Goal: Transaction & Acquisition: Subscribe to service/newsletter

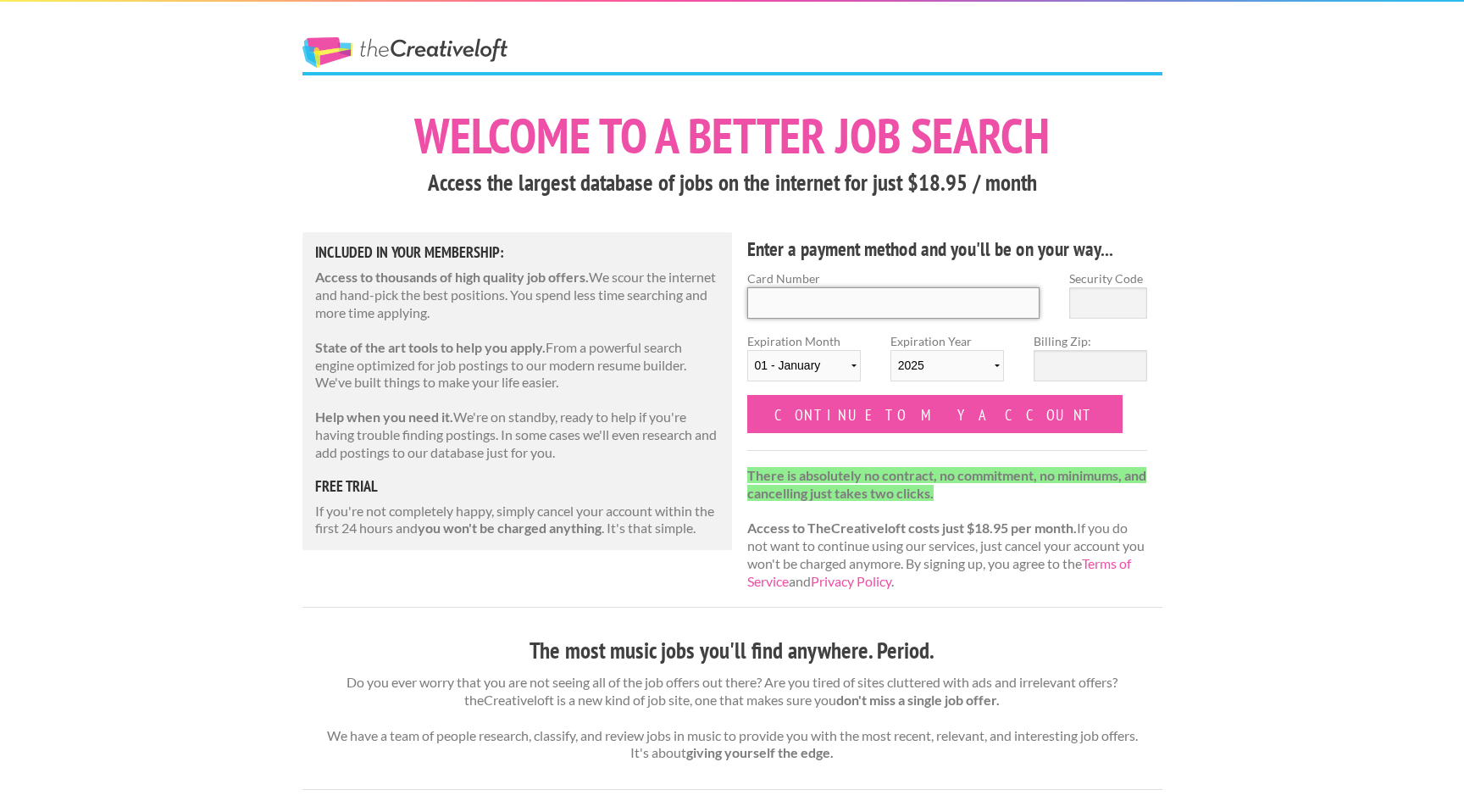
click at [806, 294] on input "Card Number" at bounding box center [894, 303] width 293 height 31
click at [867, 309] on input "Card Number" at bounding box center [894, 303] width 293 height 31
type input "[CREDIT_CARD_NUMBER]"
click at [1096, 307] on input "Security Code" at bounding box center [1108, 303] width 78 height 31
type input "551"
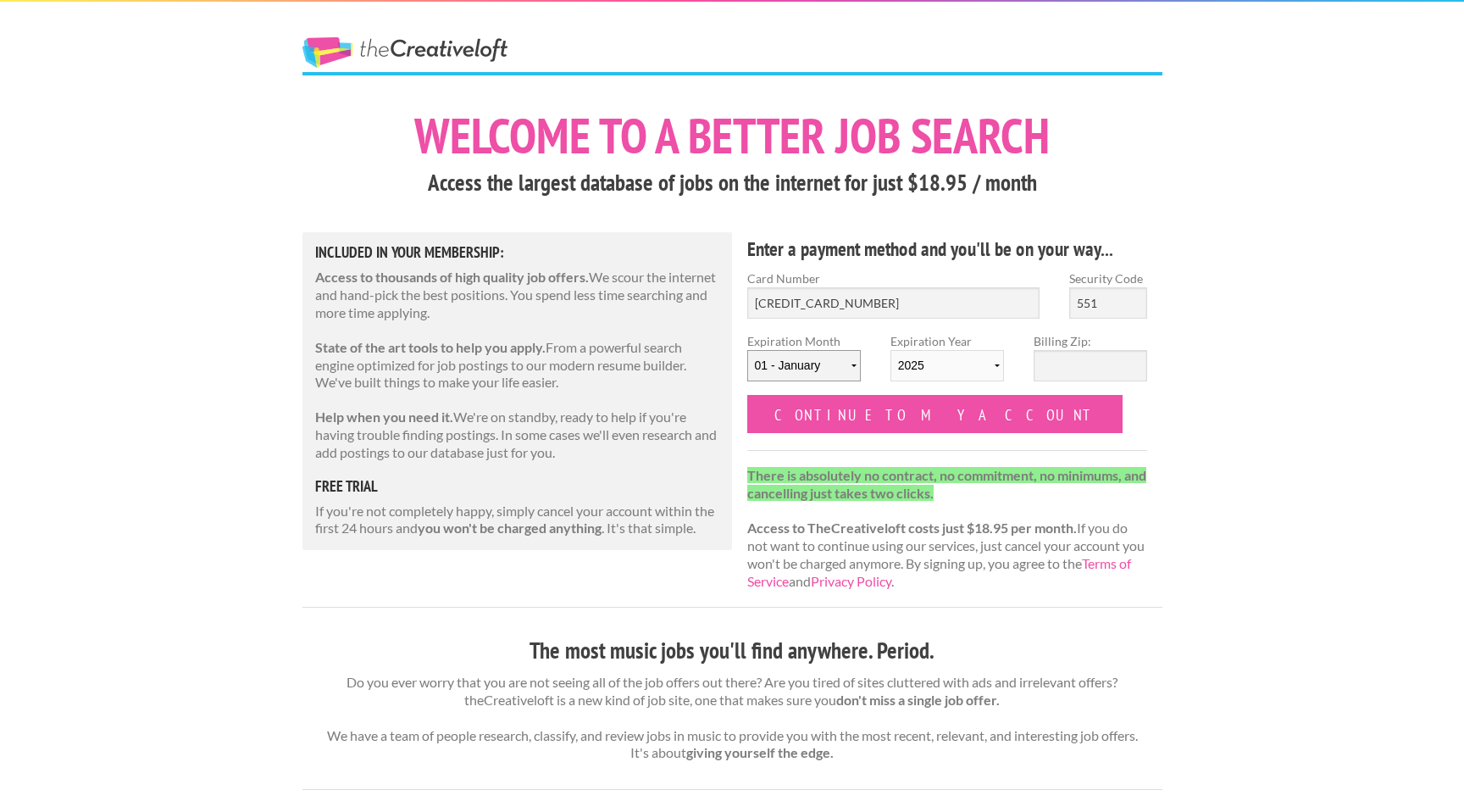
click at [836, 361] on select "[DATE] - [DATE] - [DATE] - [DATE] - [DATE] - [DATE] - [DATE] - [DATE] - [DATE] …" at bounding box center [804, 365] width 113 height 31
select select "04"
click at [748, 350] on select "[DATE] - [DATE] - [DATE] - [DATE] - [DATE] - [DATE] - [DATE] - [DATE] - [DATE] …" at bounding box center [804, 365] width 113 height 31
click at [952, 366] on select "2025 2026 2027 2028 2029 2030 2031 2032 2033 2034" at bounding box center [947, 365] width 113 height 31
select select "2027"
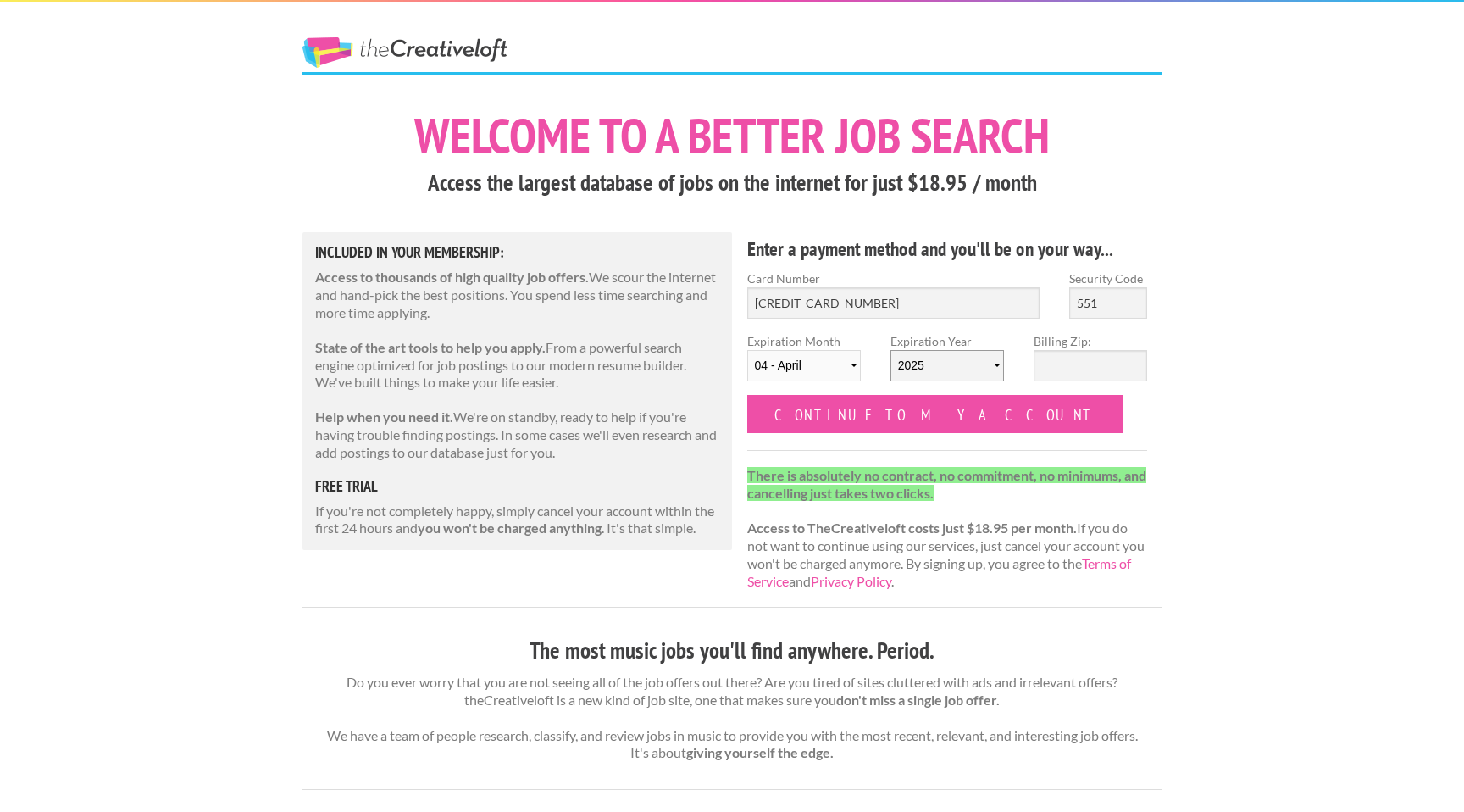
click at [890, 350] on select "2025 2026 2027 2028 2029 2030 2031 2032 2033 2034" at bounding box center [947, 365] width 113 height 31
click at [1122, 363] on input "Billing Zip:" at bounding box center [1091, 365] width 113 height 31
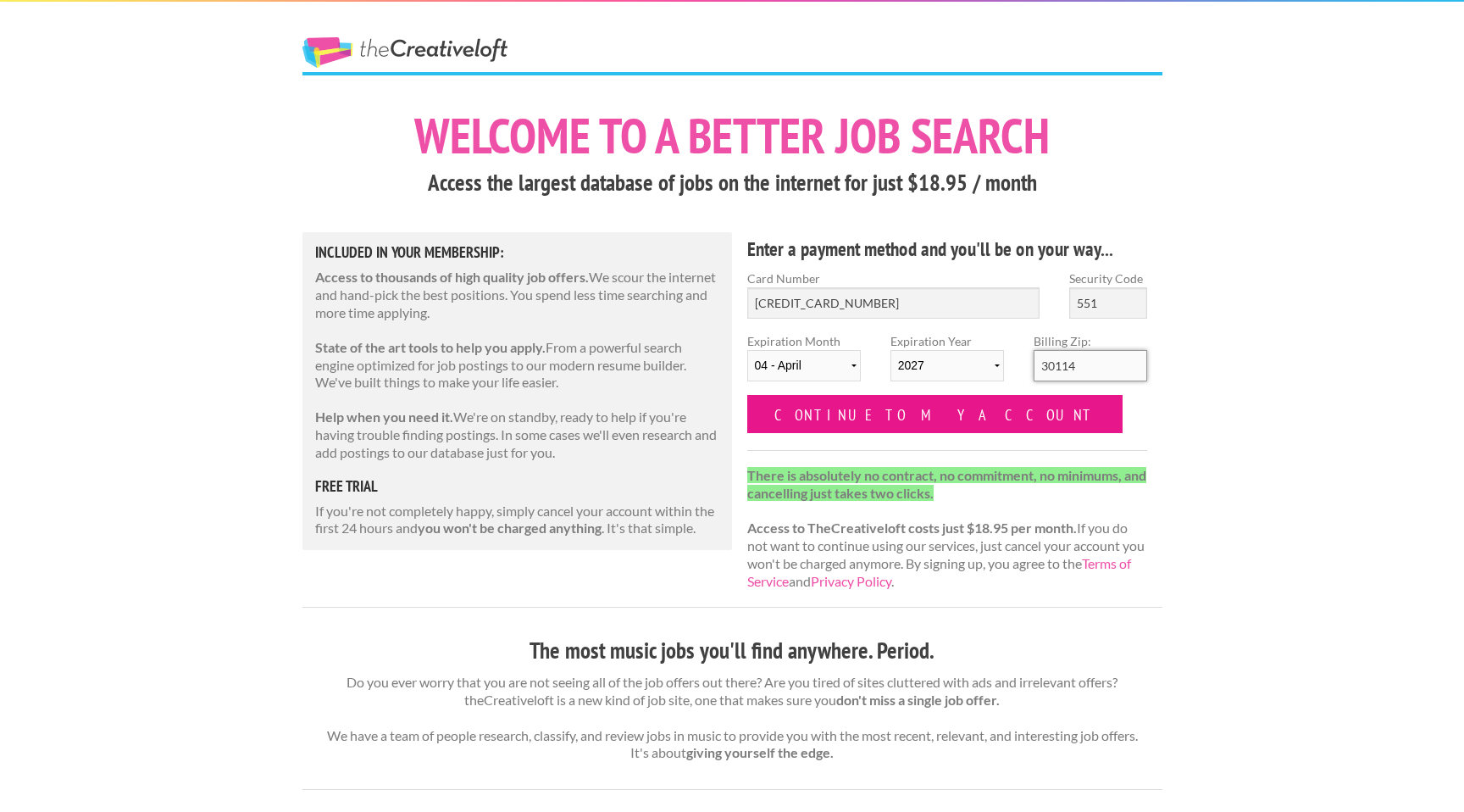
type input "30114"
click at [888, 409] on input "Continue to my account" at bounding box center [935, 413] width 376 height 38
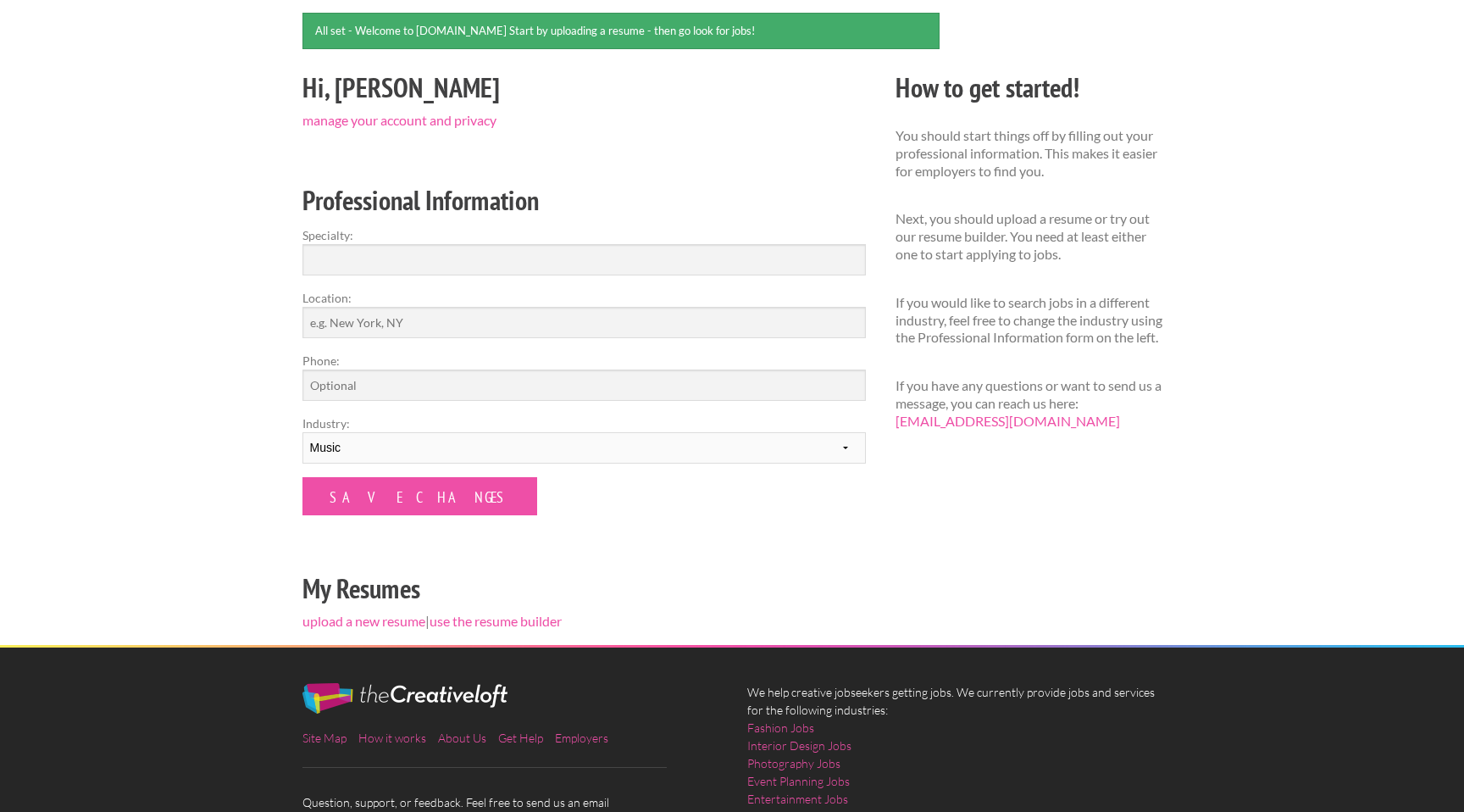
scroll to position [156, 0]
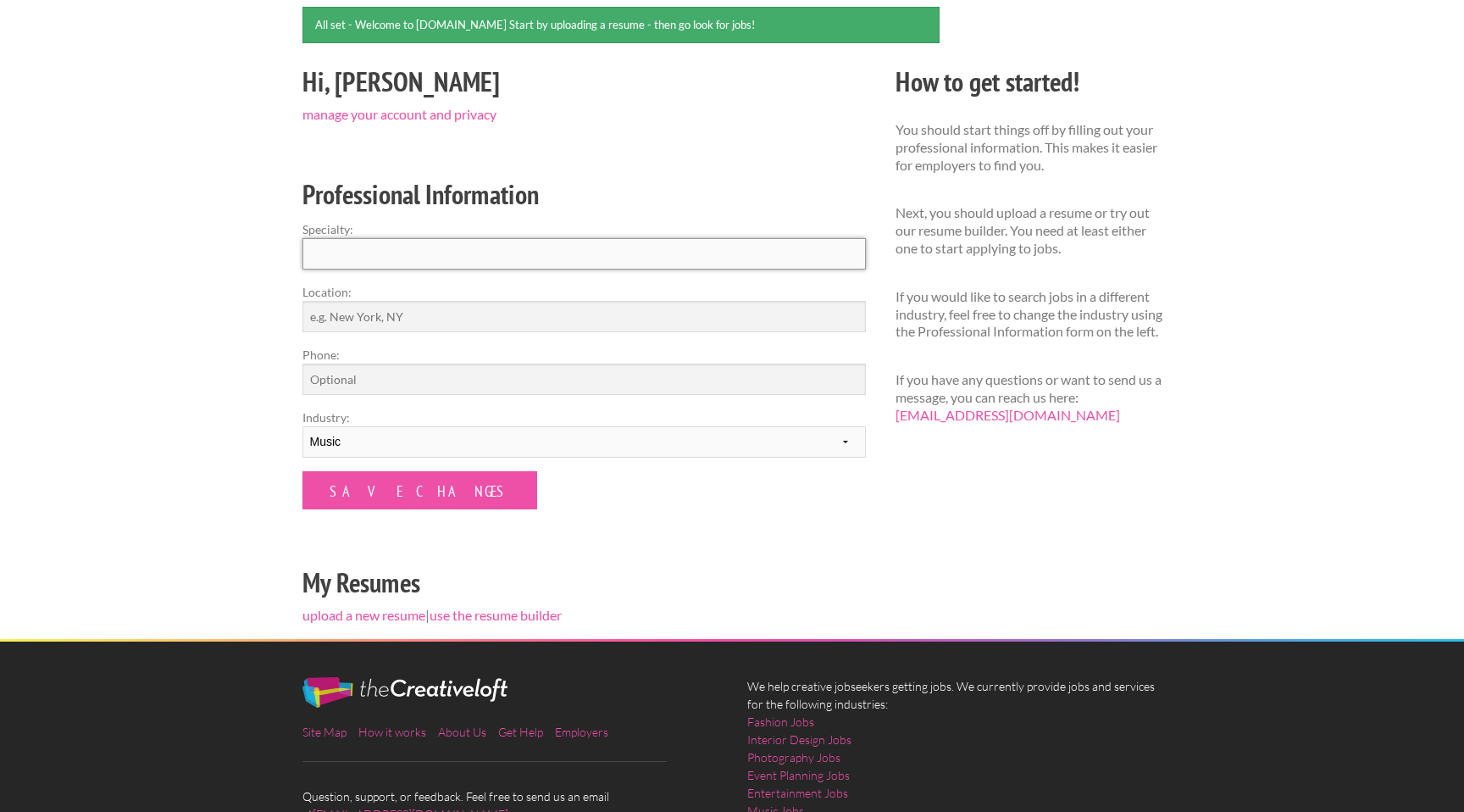
click at [340, 258] on input "Specialty:" at bounding box center [583, 254] width 563 height 31
click at [346, 317] on input "Location:" at bounding box center [583, 317] width 563 height 31
type input "N"
type input "Woodstock, GA"
click at [353, 441] on select "--------- Fashion Interior Design Photography Event Planning Entertainment Musi…" at bounding box center [583, 442] width 563 height 31
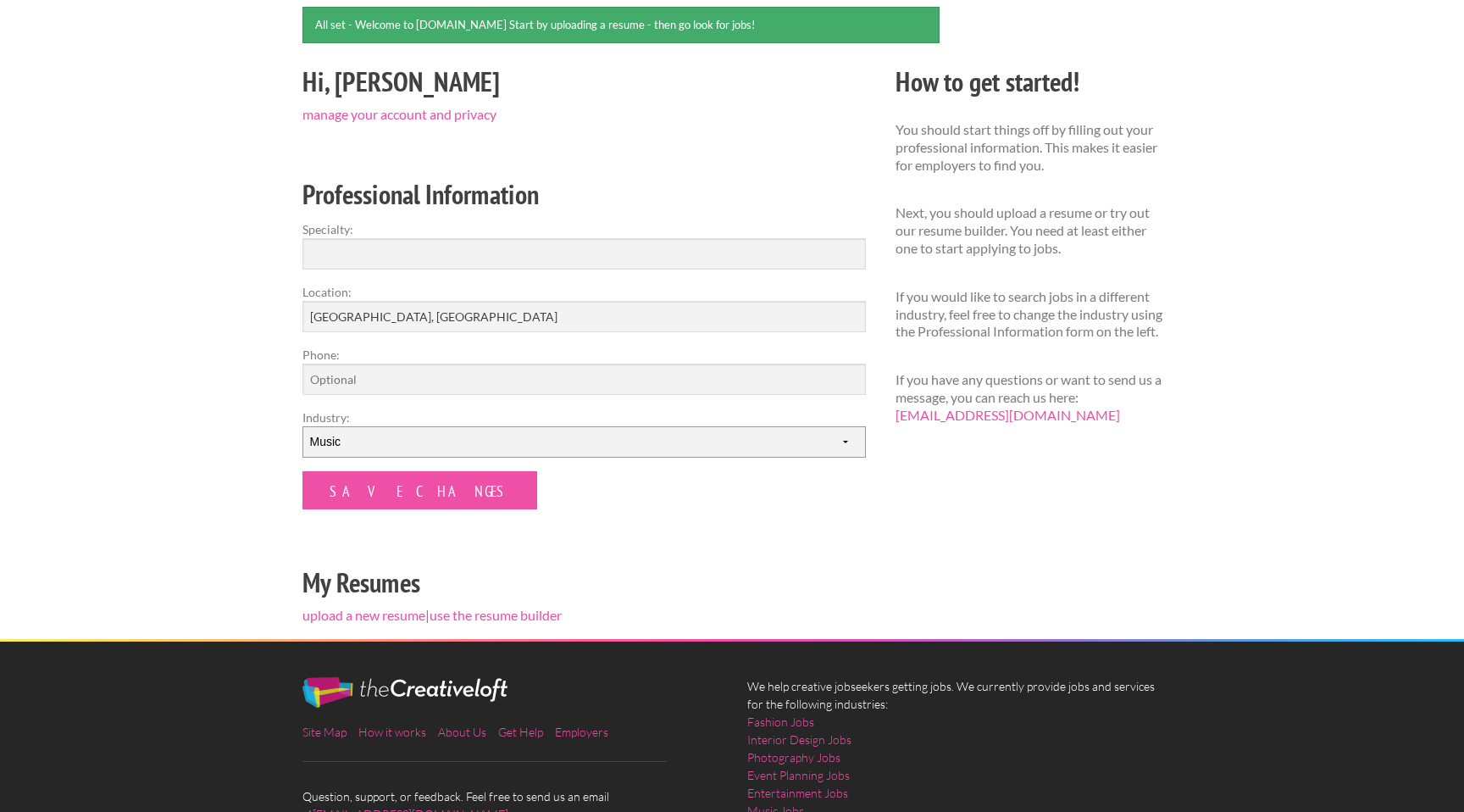
click at [302, 426] on select "--------- Fashion Interior Design Photography Event Planning Entertainment Musi…" at bounding box center [583, 442] width 563 height 31
click at [347, 245] on input "Specialty:" at bounding box center [583, 254] width 563 height 31
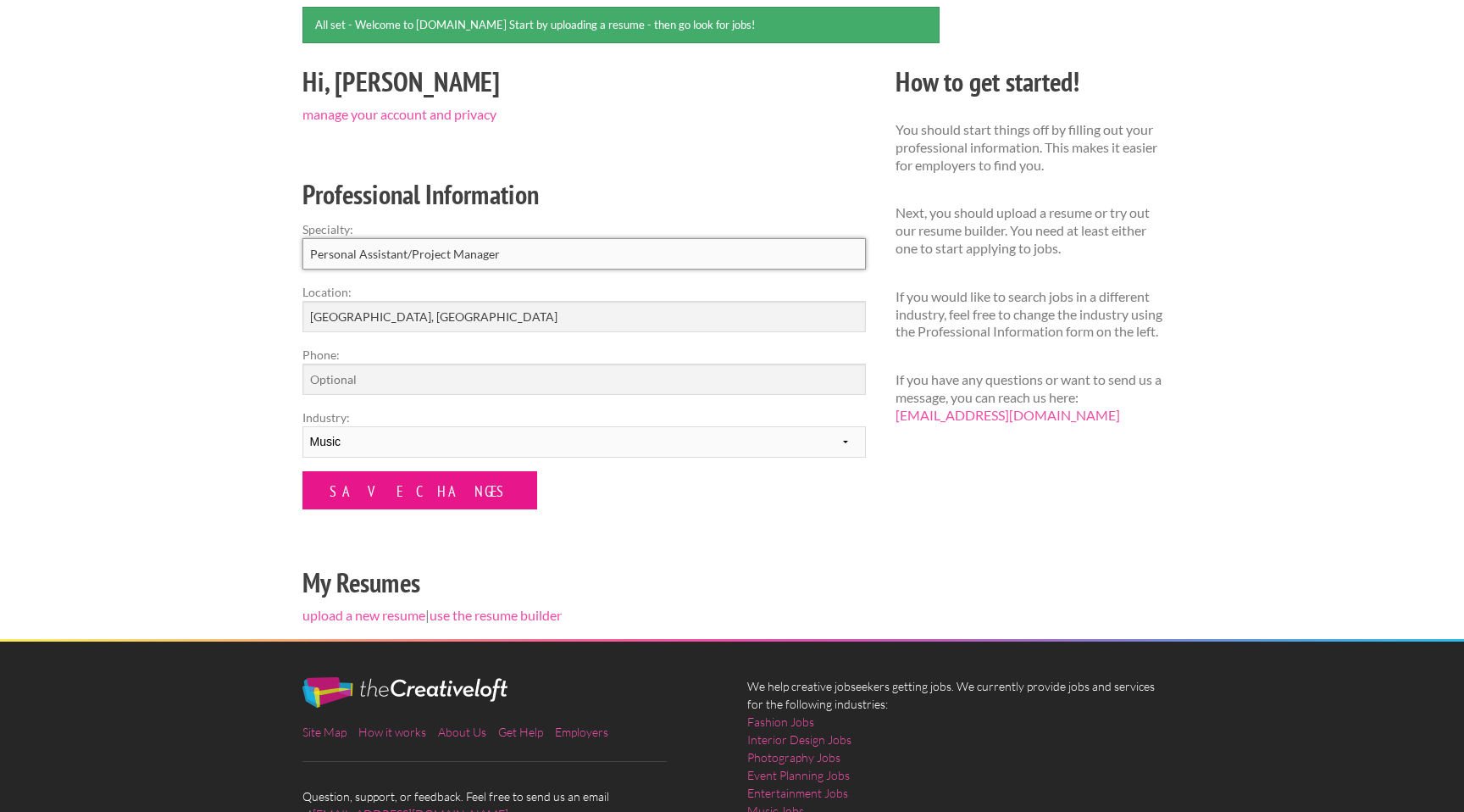
type input "Personal Assistant/Project Manager"
click at [375, 495] on input "Save Changes" at bounding box center [419, 490] width 235 height 38
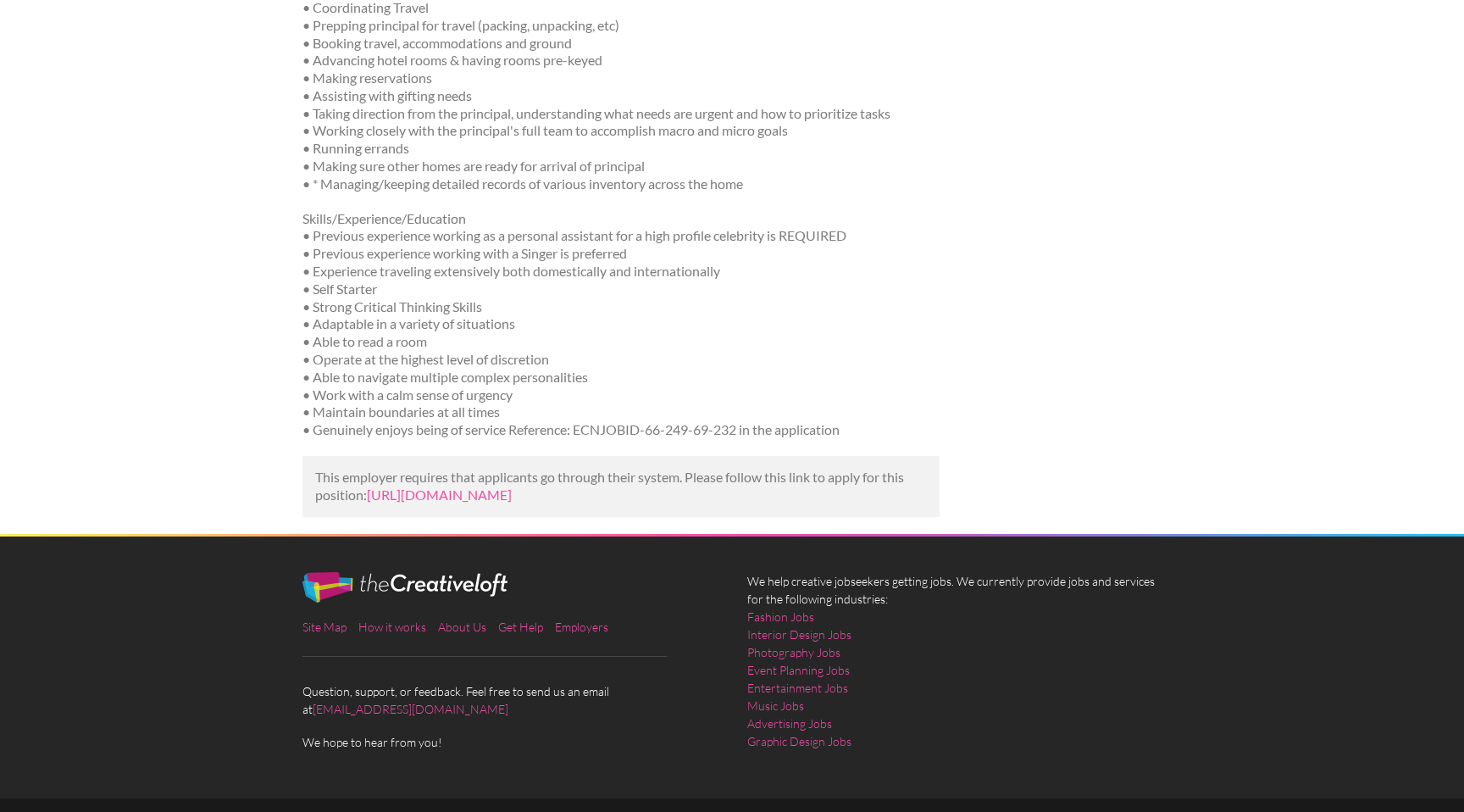
scroll to position [748, 0]
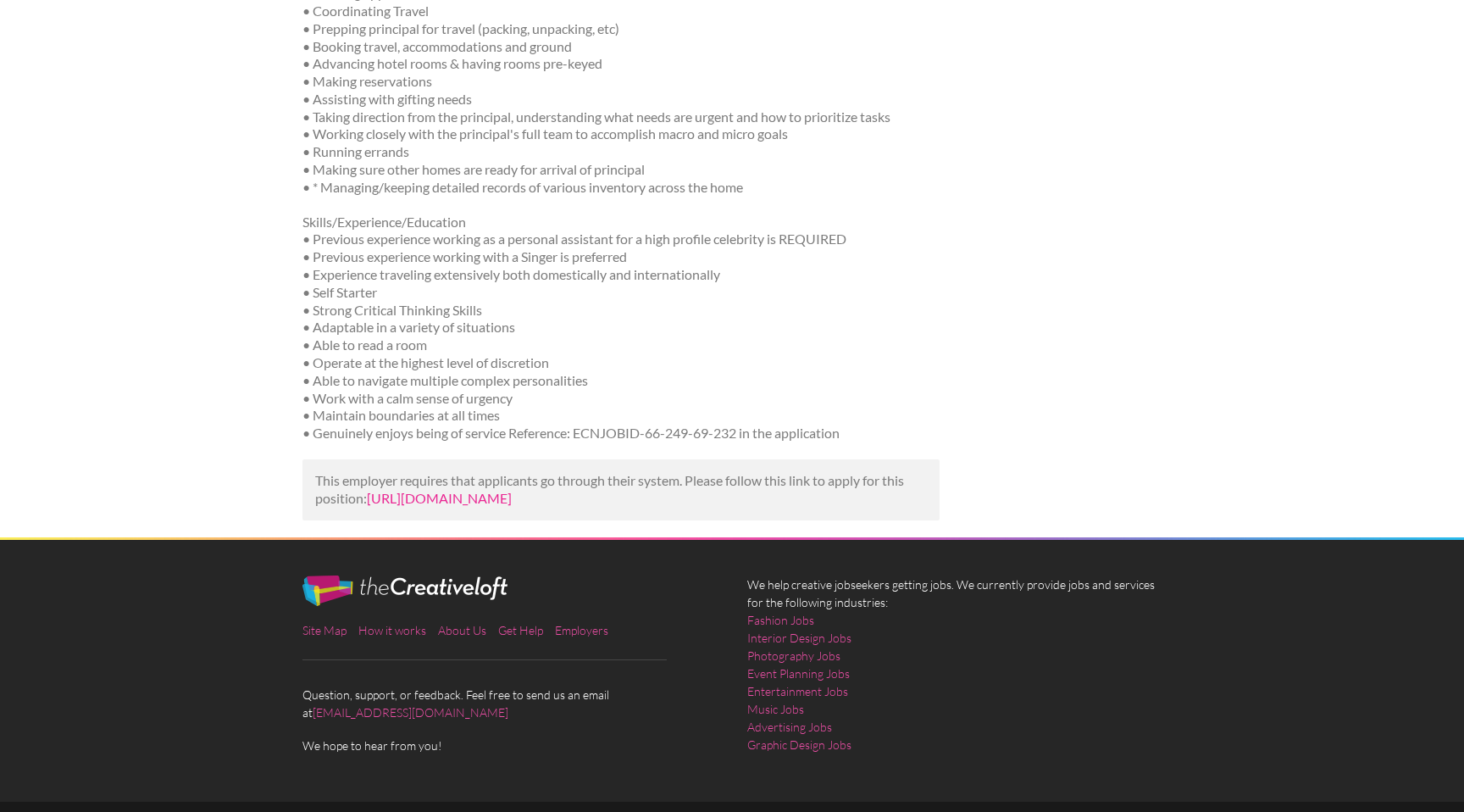
click at [480, 506] on link "[URL][DOMAIN_NAME]" at bounding box center [439, 497] width 145 height 16
